Goal: Task Accomplishment & Management: Use online tool/utility

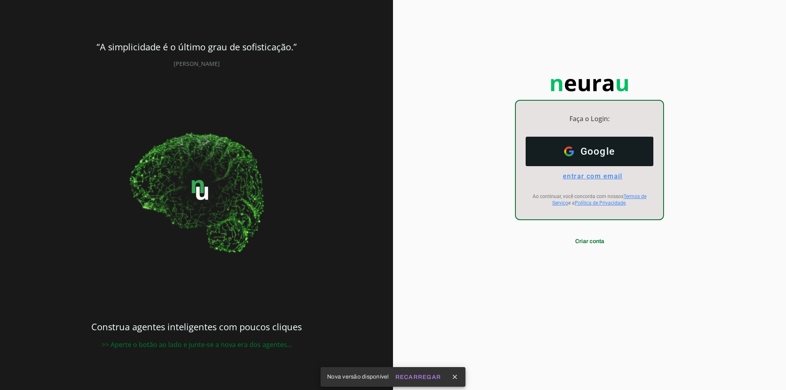
click at [592, 174] on span "entrar com email" at bounding box center [590, 176] width 66 height 8
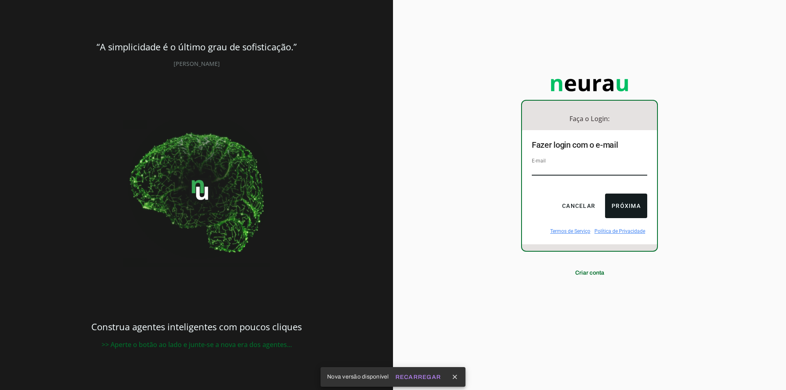
click at [575, 165] on input "email" at bounding box center [590, 170] width 116 height 11
type input "[EMAIL_ADDRESS][DOMAIN_NAME]"
click at [625, 205] on button "Próxima" at bounding box center [626, 206] width 42 height 25
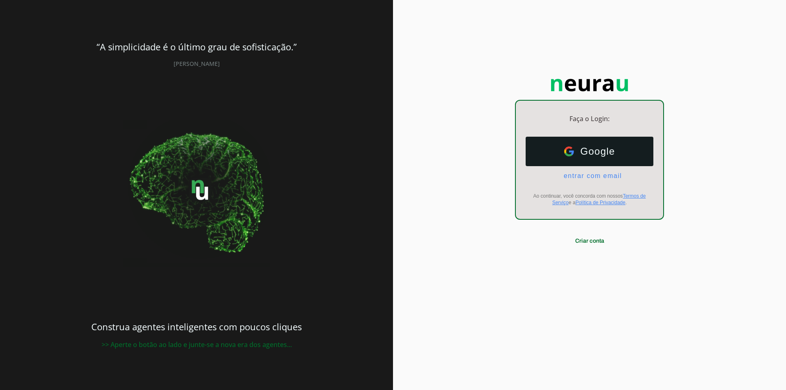
click at [589, 181] on div "Google Google entrar com email E-mail Ao continuar, você concorda com nossos Te…" at bounding box center [589, 171] width 147 height 82
click at [589, 179] on span "entrar com email" at bounding box center [589, 175] width 65 height 7
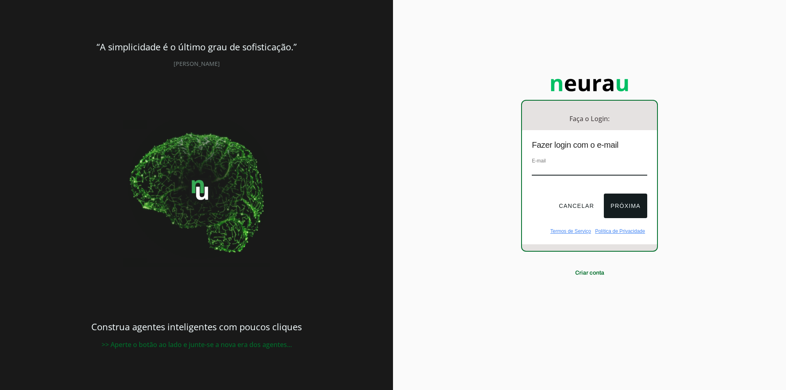
click at [571, 174] on input "email" at bounding box center [589, 170] width 115 height 11
type input "[EMAIL_ADDRESS][DOMAIN_NAME]"
click at [629, 204] on button "Próxima" at bounding box center [625, 206] width 43 height 25
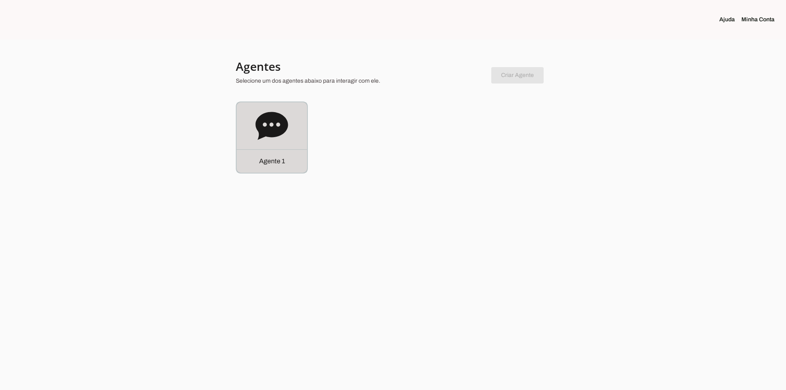
click at [282, 127] on icon at bounding box center [272, 126] width 32 height 28
